Goal: Task Accomplishment & Management: Use online tool/utility

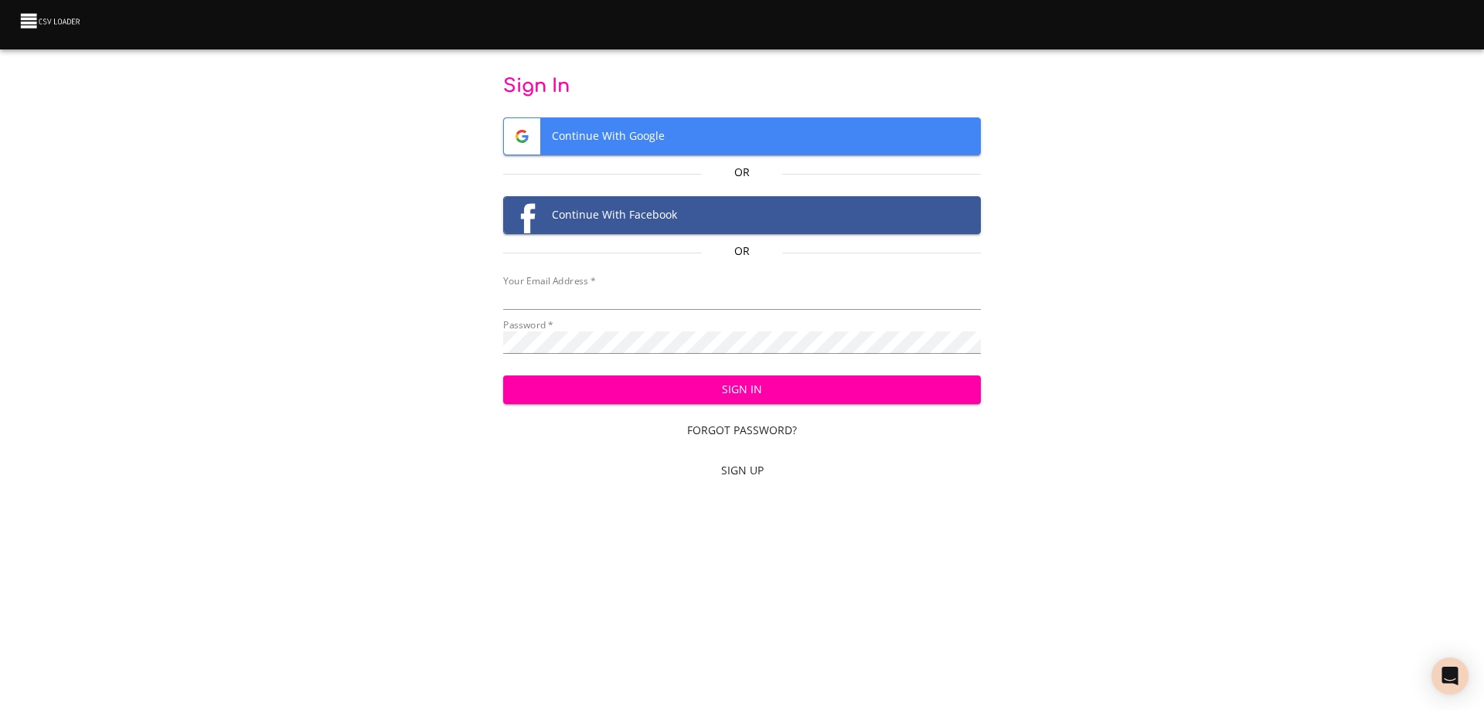
type input "bill@pittmandental.com"
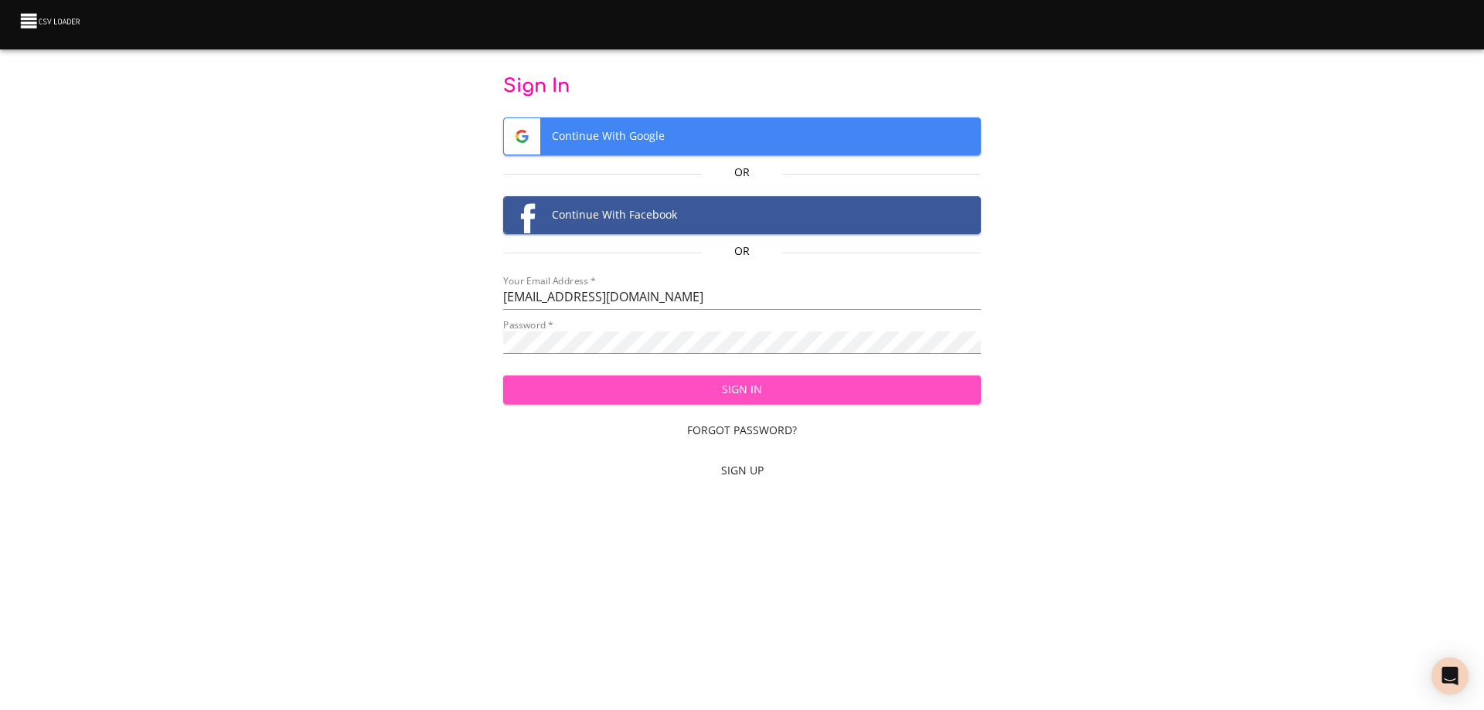
click at [659, 393] on span "Sign In" at bounding box center [742, 389] width 454 height 19
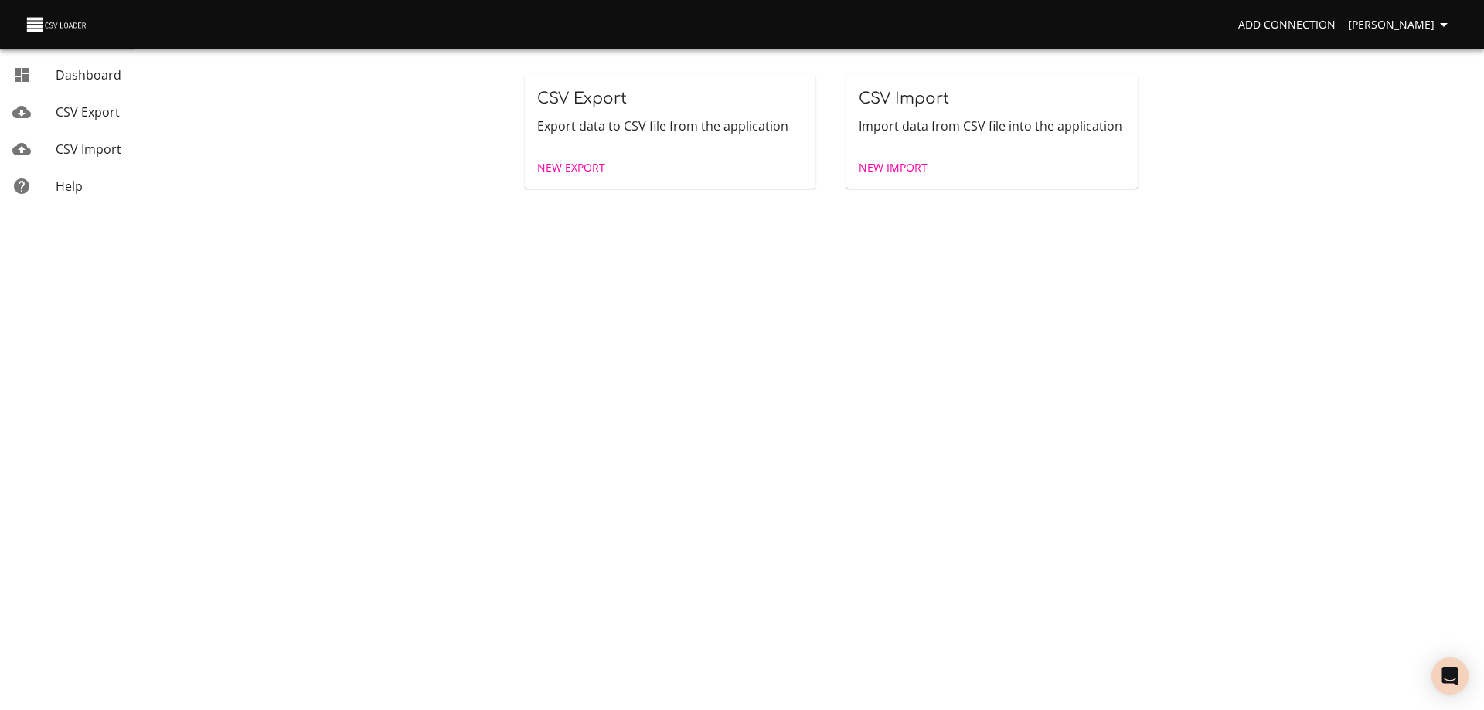
click at [905, 166] on span "New Import" at bounding box center [892, 167] width 69 height 19
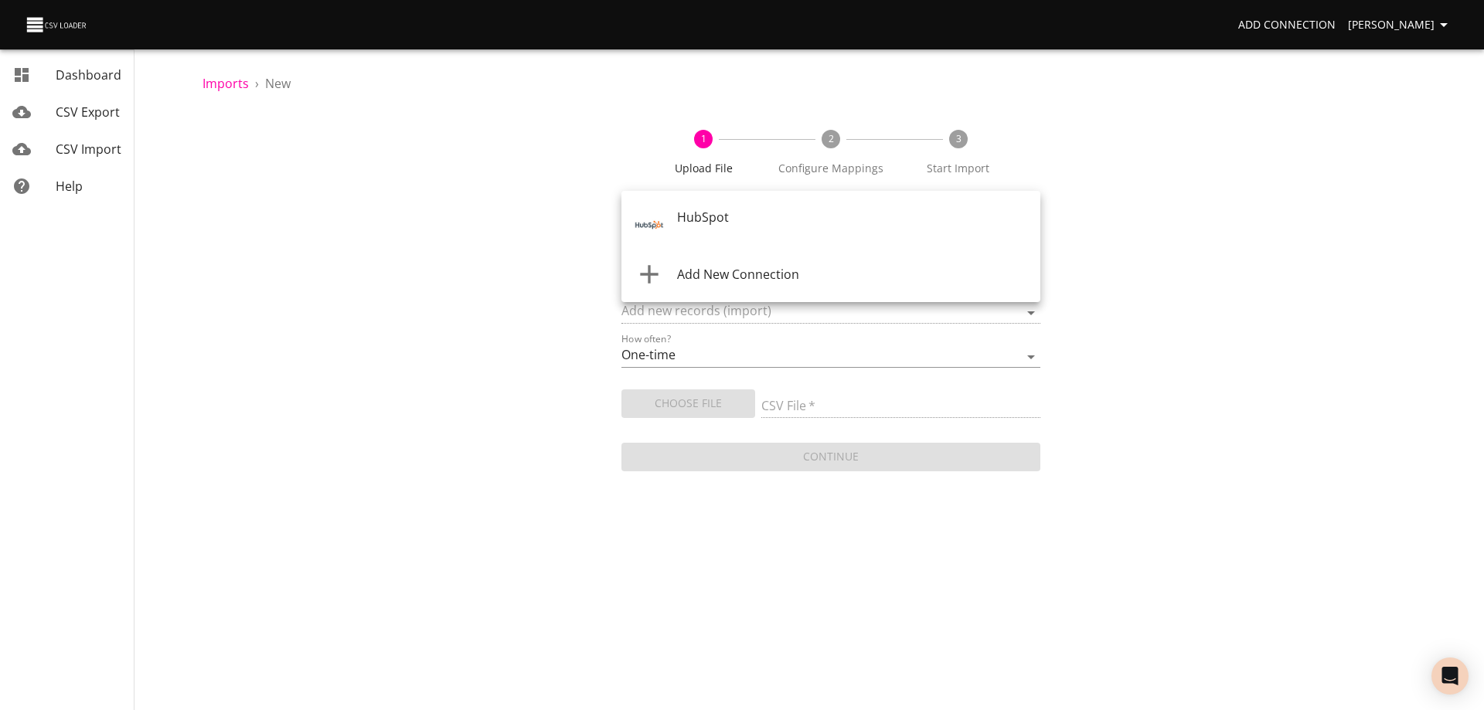
click at [842, 223] on body "Add Connection [PERSON_NAME] Dashboard CSV Export CSV Import Help Imports › New…" at bounding box center [742, 355] width 1484 height 710
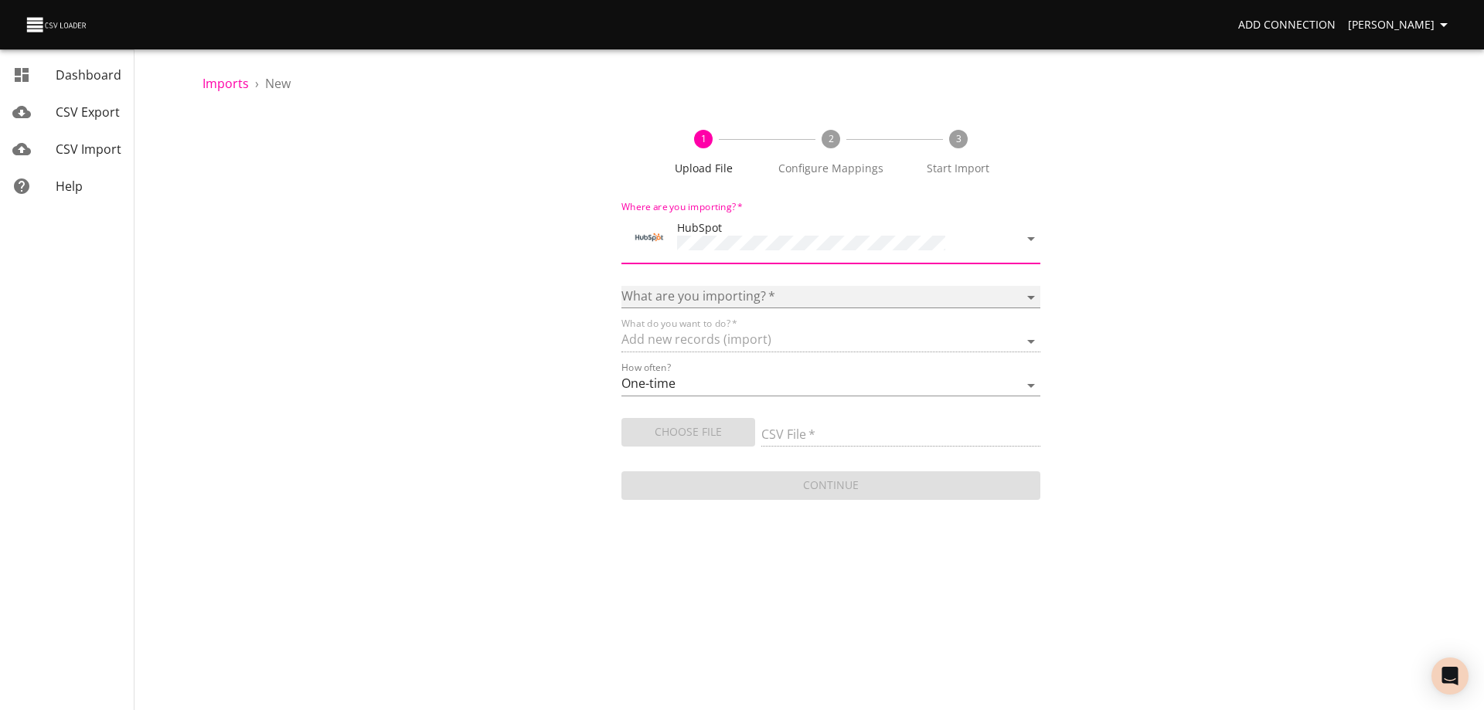
click at [778, 289] on select "Calls Companies Contacts Deals Emails Line items Meetings Notes Products Tasks …" at bounding box center [830, 297] width 419 height 22
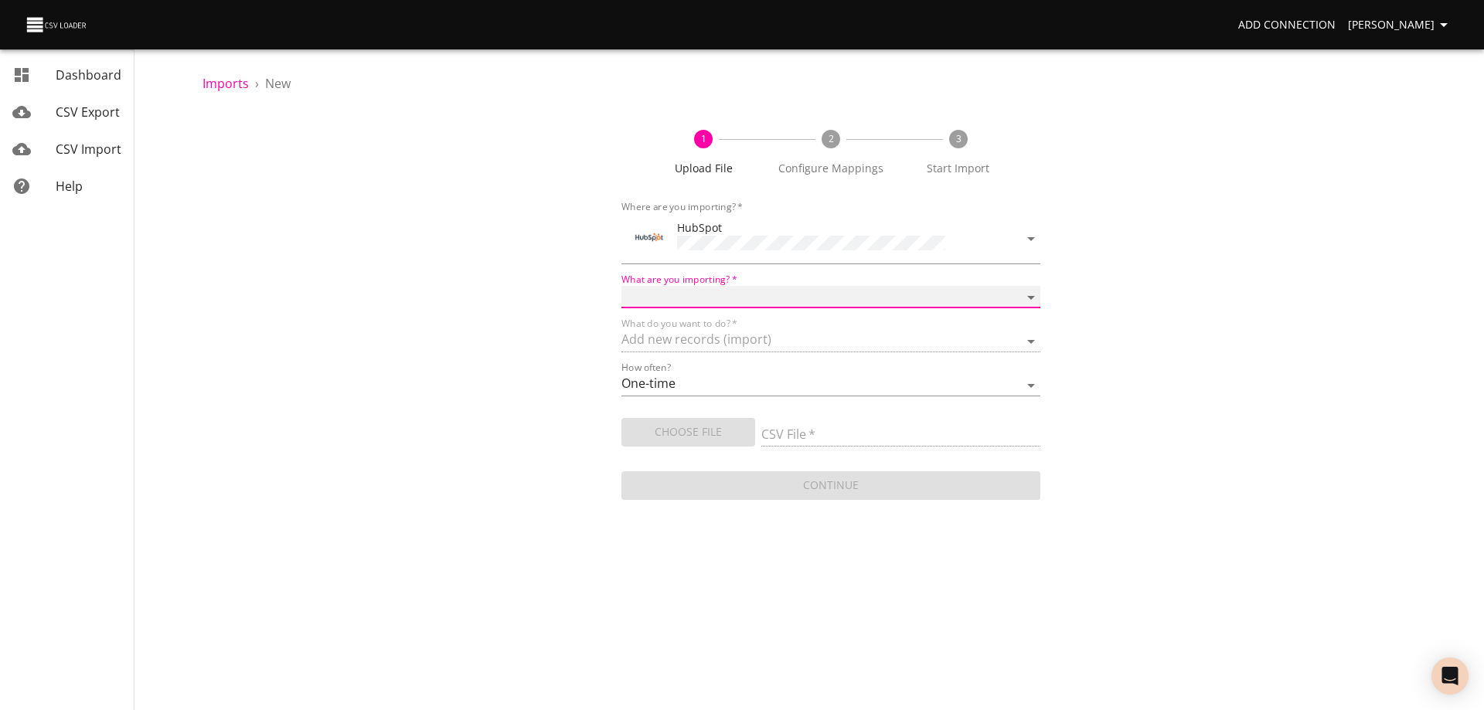
select select "deals"
click at [621, 286] on select "Calls Companies Contacts Deals Emails Line items Meetings Notes Products Tasks …" at bounding box center [830, 297] width 419 height 22
click at [683, 435] on span "Choose File" at bounding box center [688, 432] width 109 height 19
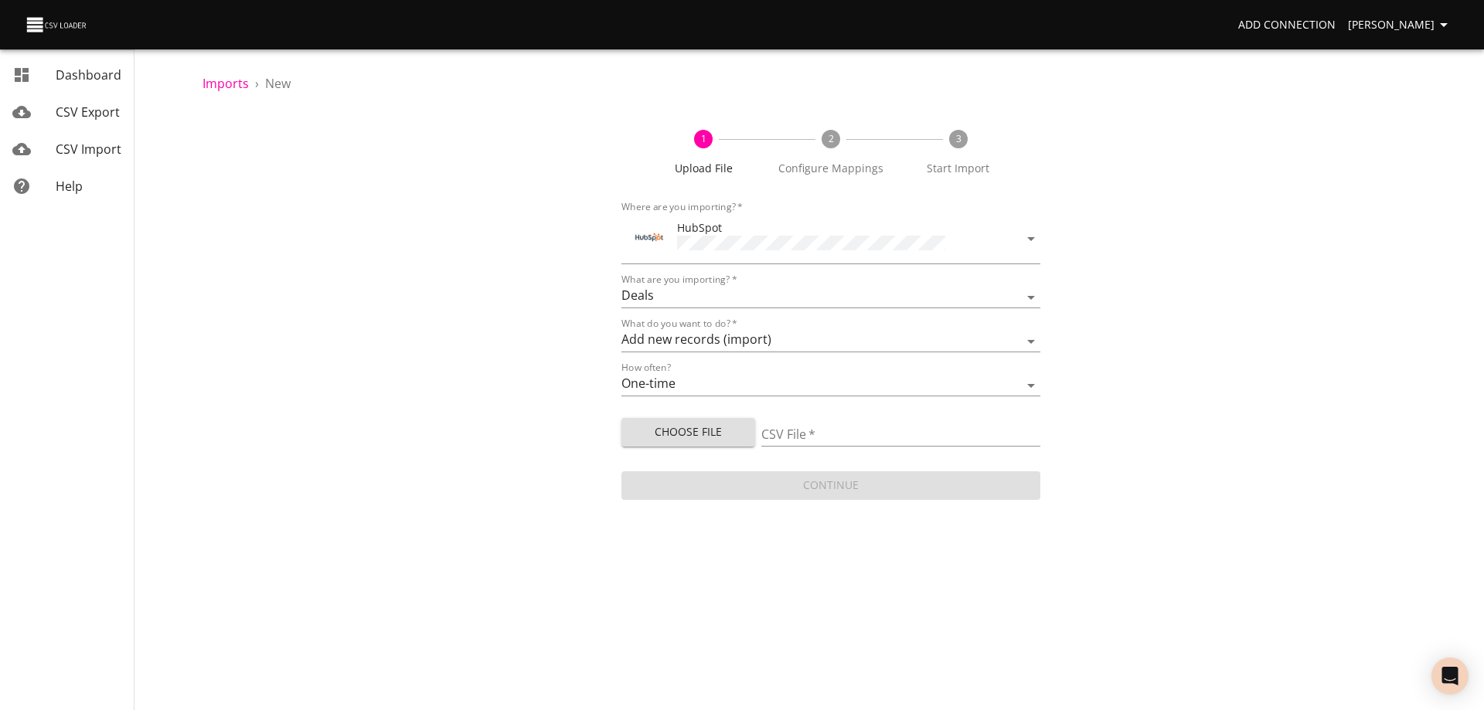
type input "Doctor Daily Sales 09242025.csv"
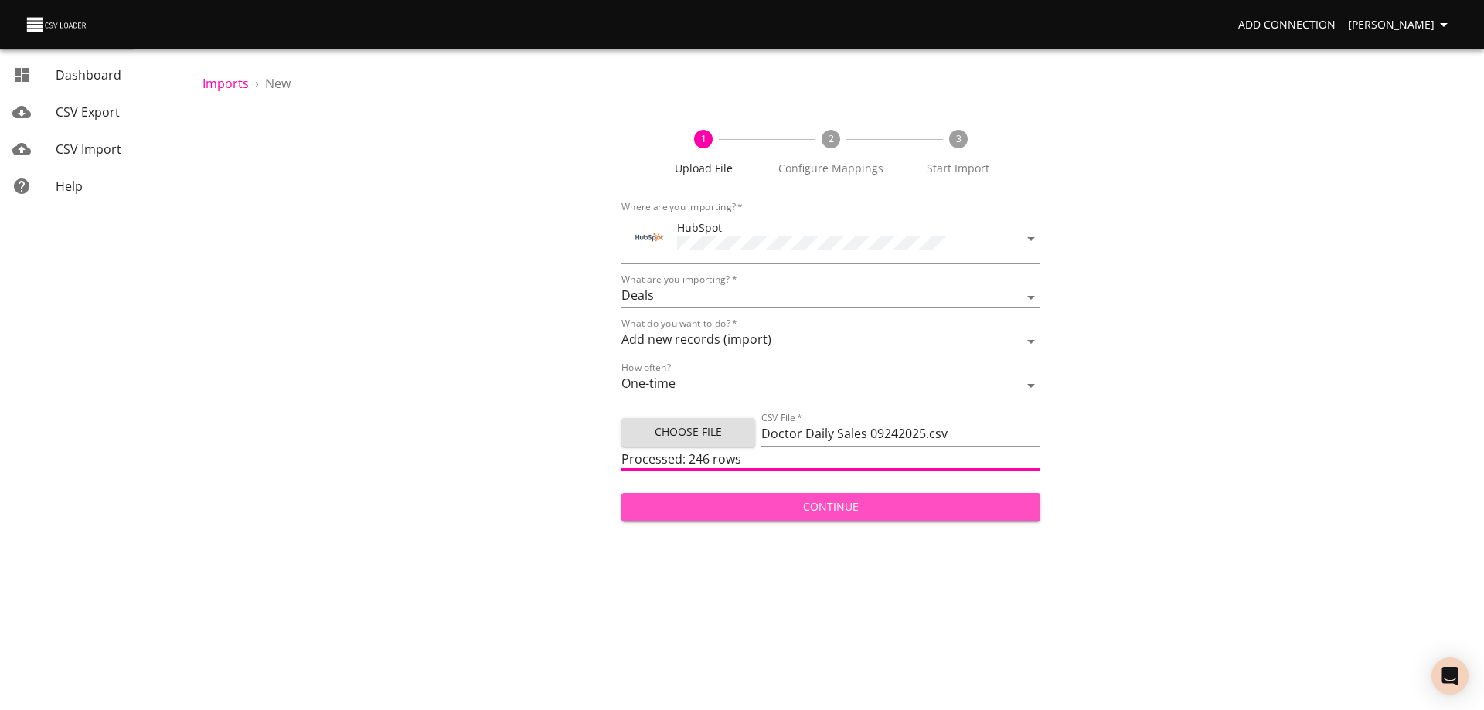
click at [848, 499] on span "Continue" at bounding box center [831, 507] width 394 height 19
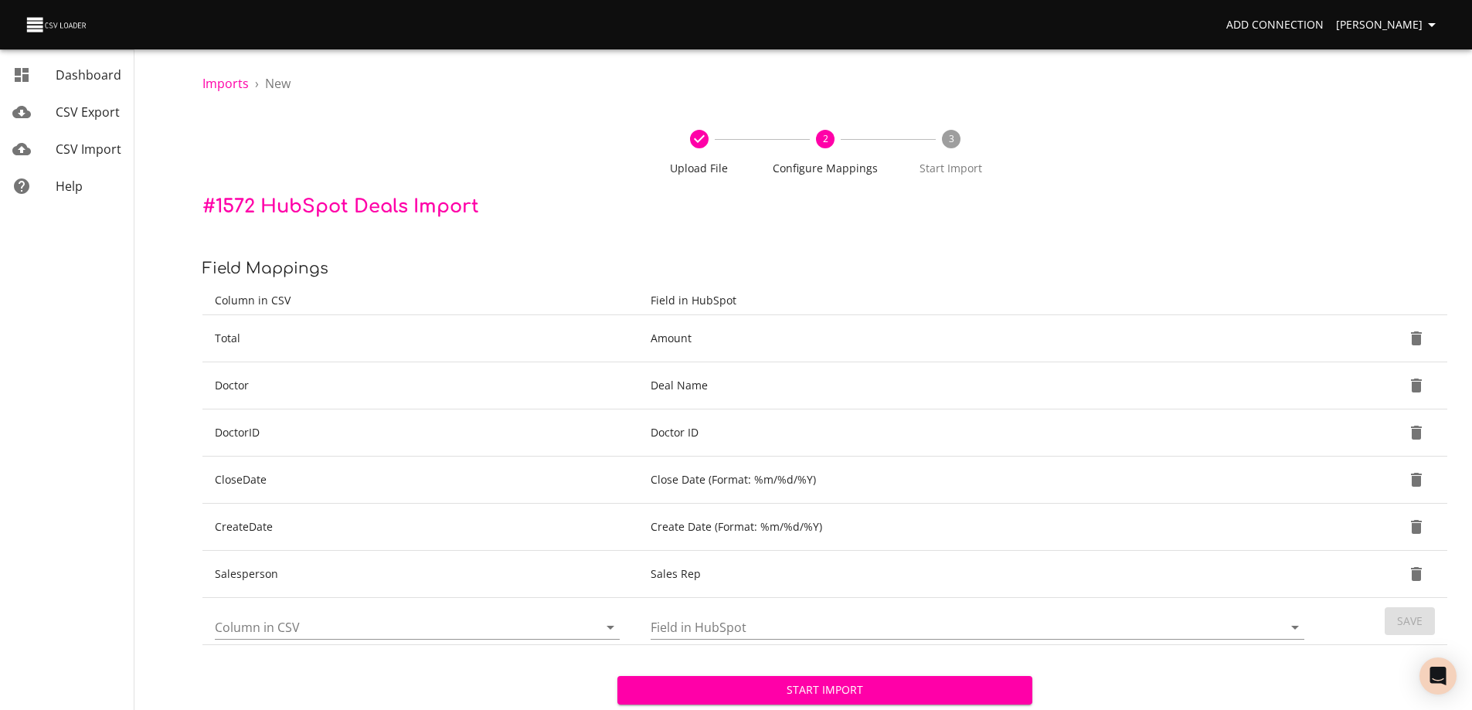
click at [828, 690] on span "Start Import" at bounding box center [825, 690] width 390 height 19
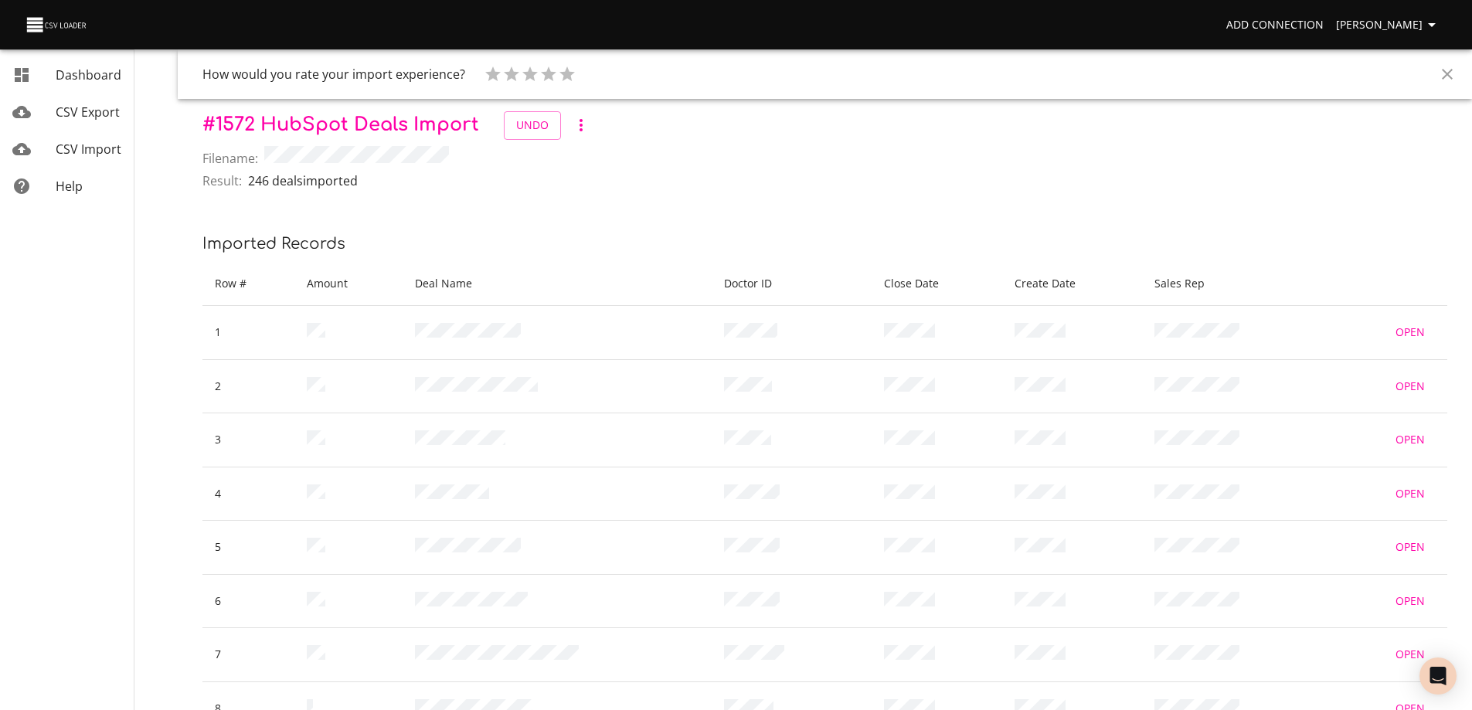
click at [1452, 71] on icon "Close" at bounding box center [1447, 74] width 19 height 19
